Goal: Transaction & Acquisition: Download file/media

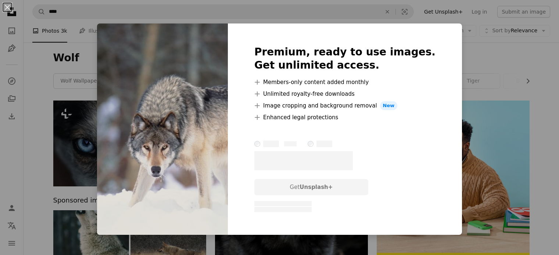
scroll to position [331, 0]
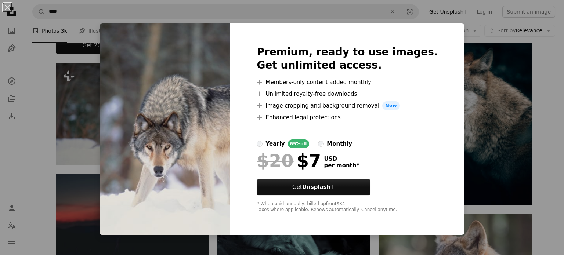
click at [73, 100] on div "An X shape Premium, ready to use images. Get unlimited access. A plus sign Memb…" at bounding box center [282, 127] width 564 height 255
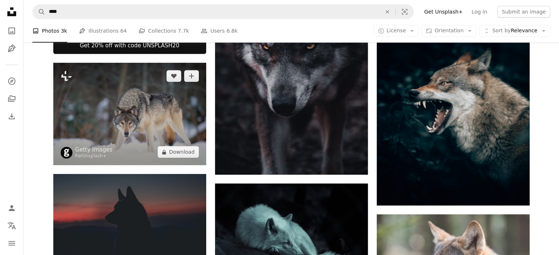
drag, startPoint x: 144, startPoint y: 96, endPoint x: 114, endPoint y: 112, distance: 34.2
click at [114, 112] on img at bounding box center [129, 114] width 153 height 103
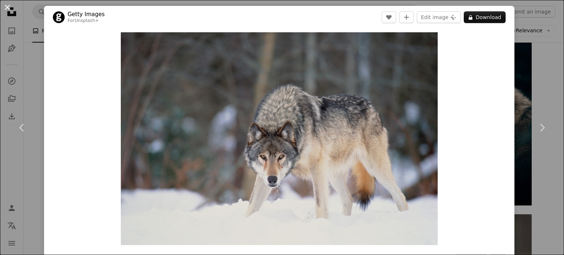
click at [7, 7] on button "An X shape" at bounding box center [7, 7] width 9 height 9
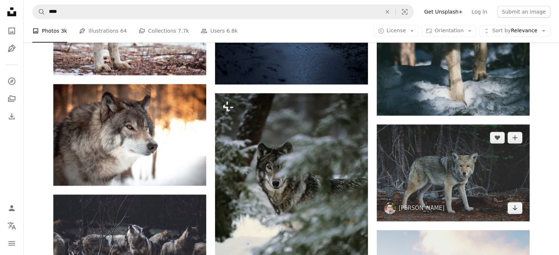
scroll to position [772, 0]
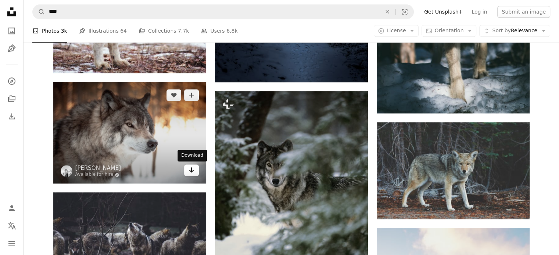
click at [191, 173] on icon "Arrow pointing down" at bounding box center [191, 170] width 6 height 9
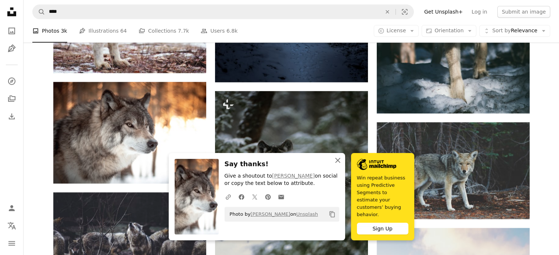
click at [335, 165] on icon "An X shape" at bounding box center [337, 160] width 9 height 9
